Goal: Task Accomplishment & Management: Use online tool/utility

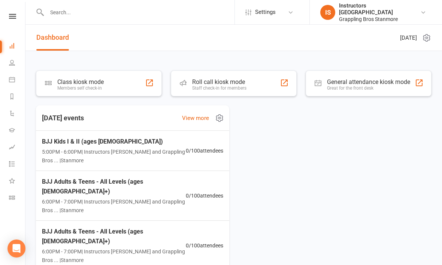
click at [73, 84] on div "Class kiosk mode" at bounding box center [80, 81] width 46 height 7
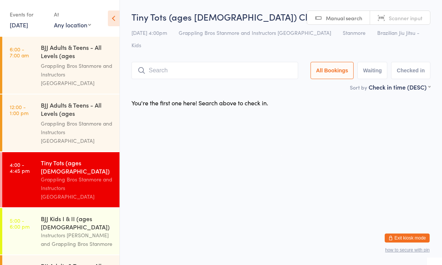
click at [179, 62] on input "search" at bounding box center [215, 70] width 167 height 17
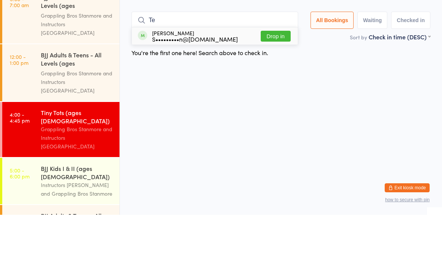
type input "T"
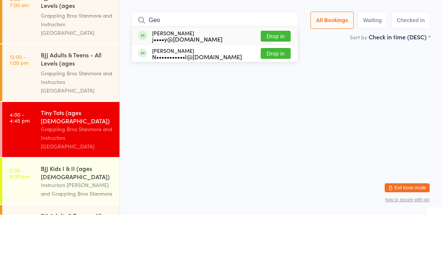
type input "Geo"
click at [199, 80] on div "[PERSON_NAME] j••••y@[DOMAIN_NAME]" at bounding box center [187, 86] width 70 height 12
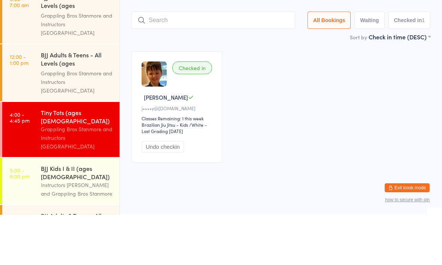
click at [288, 95] on div "Checked in [PERSON_NAME]••••y@[DOMAIN_NAME] Classes Remaining: 1 this week Braz…" at bounding box center [281, 157] width 312 height 125
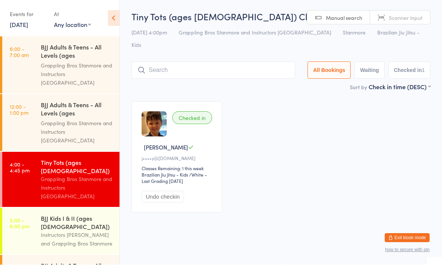
click at [198, 62] on input "search" at bounding box center [214, 70] width 164 height 17
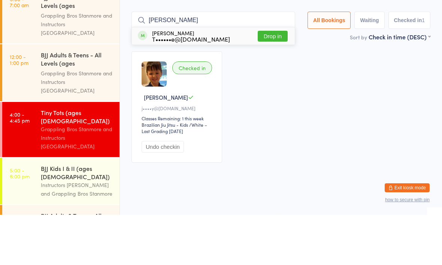
type input "[PERSON_NAME]"
click at [268, 81] on button "Drop in" at bounding box center [273, 86] width 30 height 11
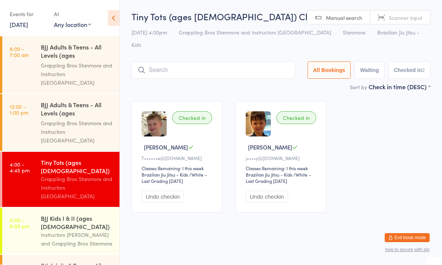
click at [167, 62] on input "search" at bounding box center [214, 70] width 164 height 17
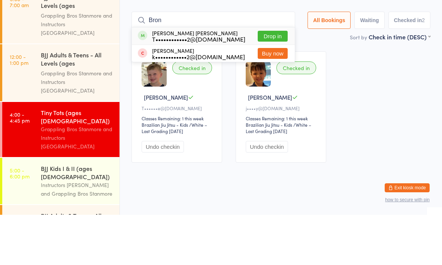
type input "Bron"
click at [268, 81] on button "Drop in" at bounding box center [273, 86] width 30 height 11
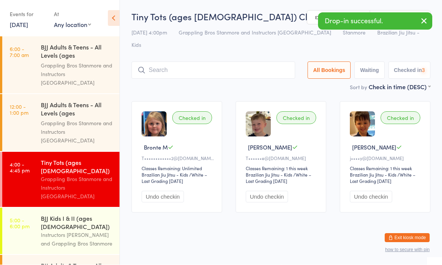
click at [182, 62] on input "search" at bounding box center [214, 70] width 164 height 17
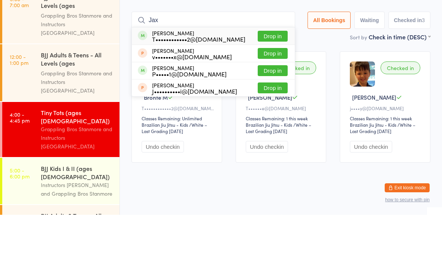
type input "Jax"
click at [268, 81] on button "Drop in" at bounding box center [273, 86] width 30 height 11
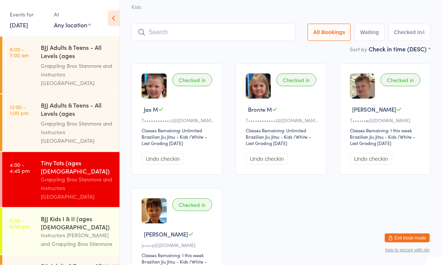
scroll to position [39, 0]
click at [201, 23] on input "search" at bounding box center [214, 31] width 164 height 17
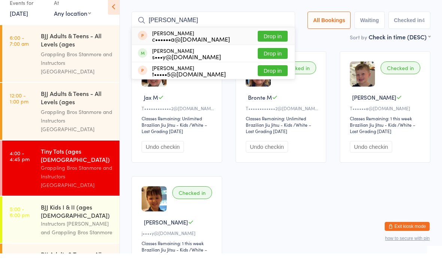
type input "[PERSON_NAME]"
click at [265, 60] on button "Drop in" at bounding box center [273, 65] width 30 height 11
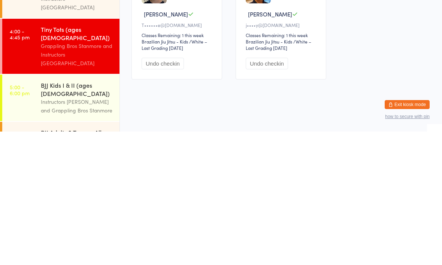
scroll to position [0, 0]
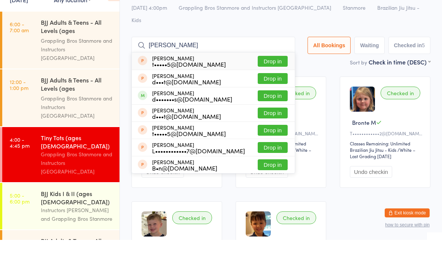
type input "[PERSON_NAME]"
click at [271, 115] on button "Drop in" at bounding box center [273, 120] width 30 height 11
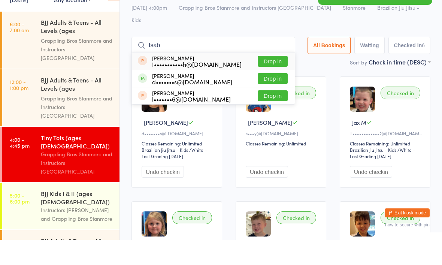
type input "Isab"
click at [265, 98] on button "Drop in" at bounding box center [273, 103] width 30 height 11
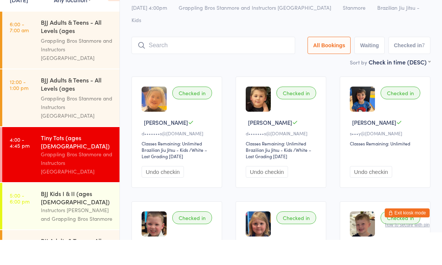
type input "T"
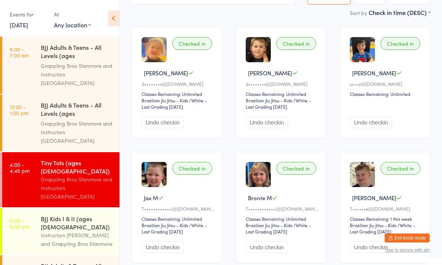
scroll to position [72, 0]
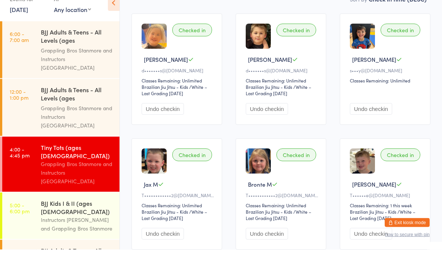
click at [173, 119] on button "Undo checkin" at bounding box center [163, 125] width 42 height 12
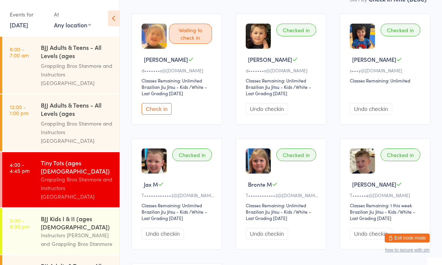
click at [283, 103] on button "Undo checkin" at bounding box center [267, 109] width 42 height 12
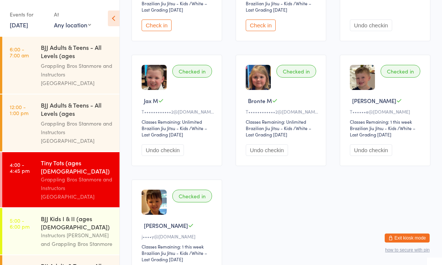
scroll to position [228, 0]
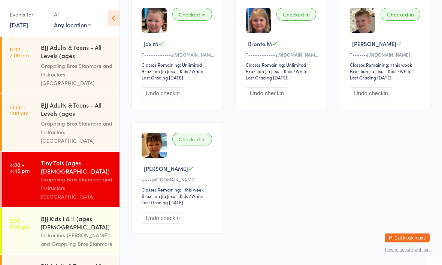
click at [61, 231] on div "Instructors Stanmore and Grappling Bros Stanmore" at bounding box center [77, 239] width 72 height 17
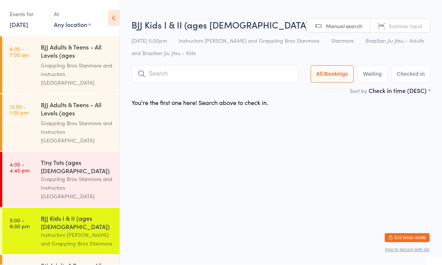
click at [212, 80] on input "search" at bounding box center [215, 74] width 167 height 17
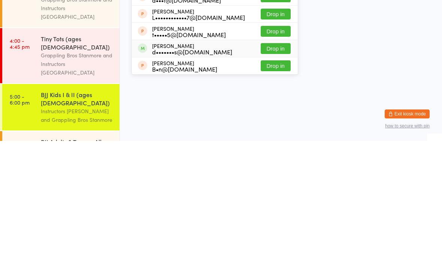
type input "Thomas"
click at [170, 167] on div "Thomas Drebber d•••••••s@yahoo.com.au" at bounding box center [192, 173] width 80 height 12
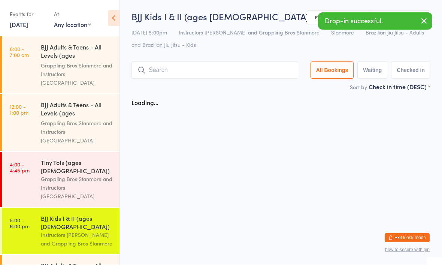
scroll to position [0, 0]
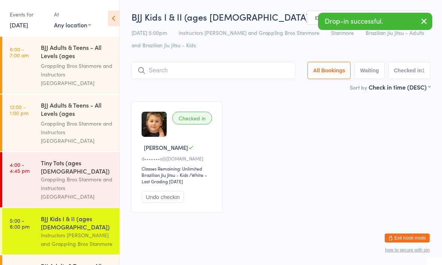
click at [191, 122] on div "Checked in" at bounding box center [192, 118] width 40 height 13
click at [196, 124] on div "Checked in" at bounding box center [192, 118] width 40 height 13
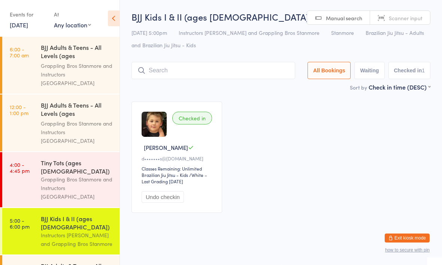
click at [220, 67] on input "search" at bounding box center [214, 70] width 164 height 17
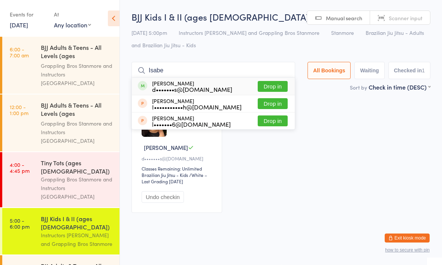
type input "Isabe"
click at [280, 91] on button "Drop in" at bounding box center [273, 86] width 30 height 11
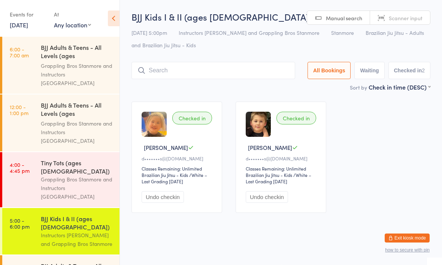
click at [203, 121] on div "Checked in" at bounding box center [192, 118] width 40 height 13
click at [179, 119] on div "Checked in" at bounding box center [192, 118] width 40 height 13
click at [182, 124] on div "Checked in" at bounding box center [192, 118] width 40 height 13
click at [154, 68] on input "search" at bounding box center [214, 70] width 164 height 17
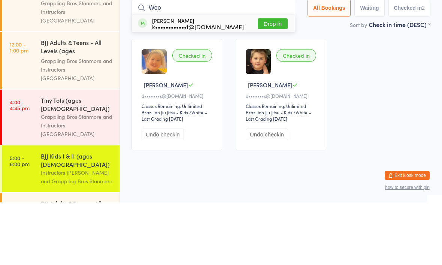
type input "Woo"
click at [268, 81] on button "Drop in" at bounding box center [273, 86] width 30 height 11
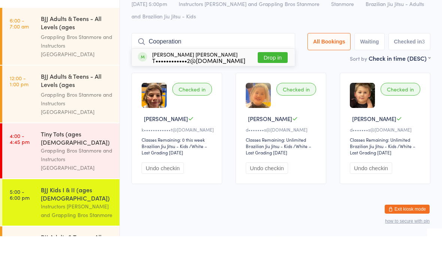
type input "Cooperation"
click at [271, 81] on button "Drop in" at bounding box center [273, 86] width 30 height 11
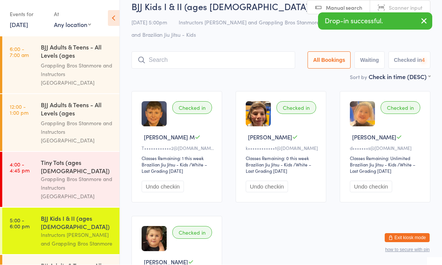
scroll to position [10, 0]
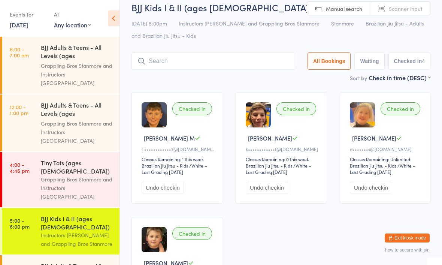
click at [163, 60] on input "search" at bounding box center [214, 60] width 164 height 17
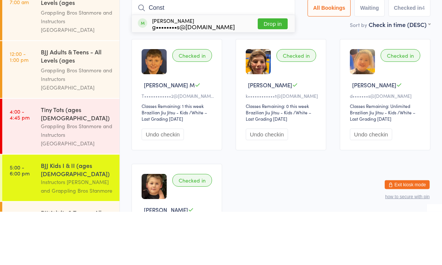
type input "Const"
click at [268, 72] on button "Drop in" at bounding box center [273, 77] width 30 height 11
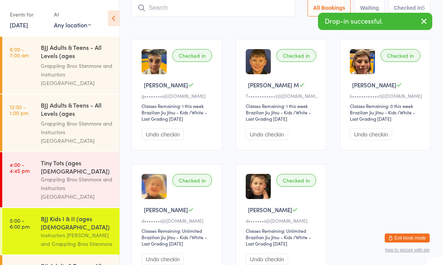
click at [199, 8] on input "search" at bounding box center [214, 7] width 164 height 17
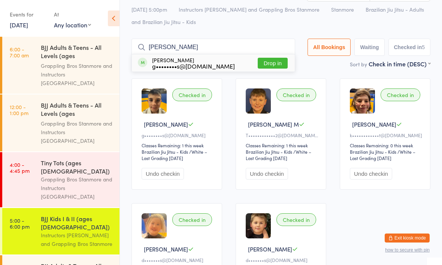
scroll to position [22, 0]
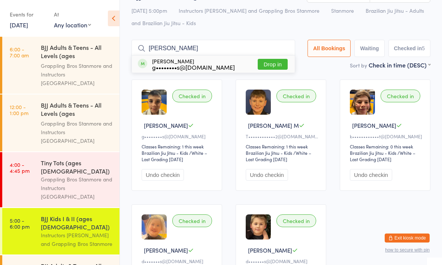
type input "Lydia"
click at [273, 60] on button "Drop in" at bounding box center [273, 64] width 30 height 11
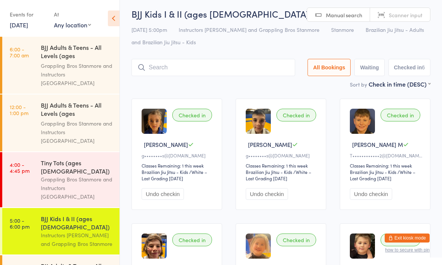
scroll to position [0, 0]
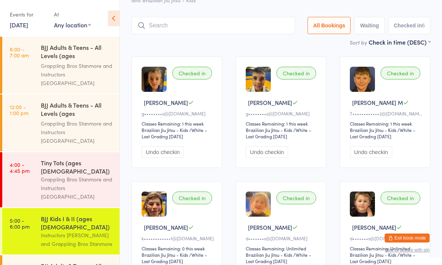
click at [218, 30] on input "search" at bounding box center [214, 25] width 164 height 17
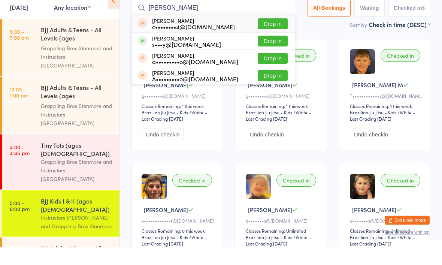
type input "Matthew"
click at [266, 54] on button "Drop in" at bounding box center [273, 59] width 30 height 11
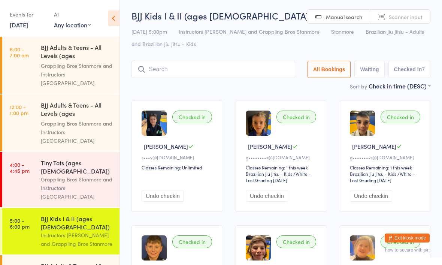
scroll to position [0, 0]
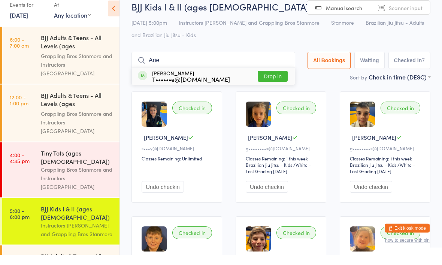
type input "Arie"
click at [268, 81] on button "Drop in" at bounding box center [273, 86] width 30 height 11
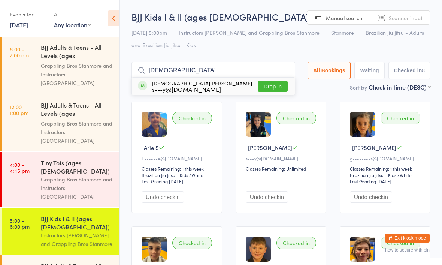
type input "Christian"
click at [263, 86] on button "Drop in" at bounding box center [273, 86] width 30 height 11
